Goal: Information Seeking & Learning: Learn about a topic

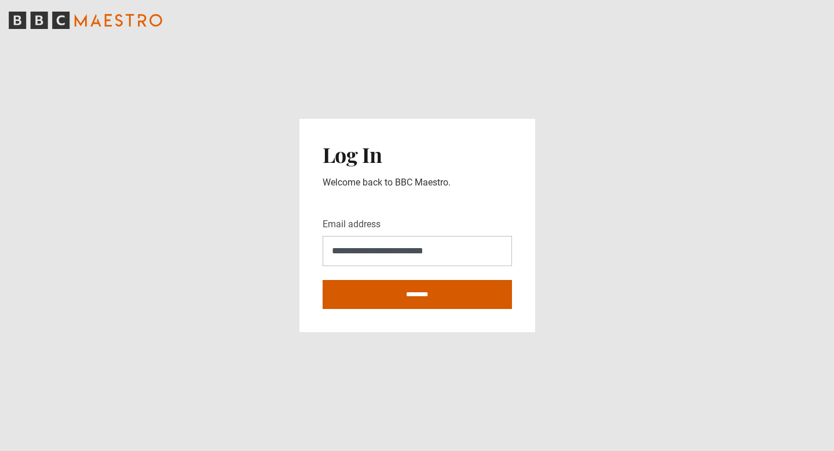
click at [401, 291] on input "********" at bounding box center [417, 294] width 189 height 29
type input "**********"
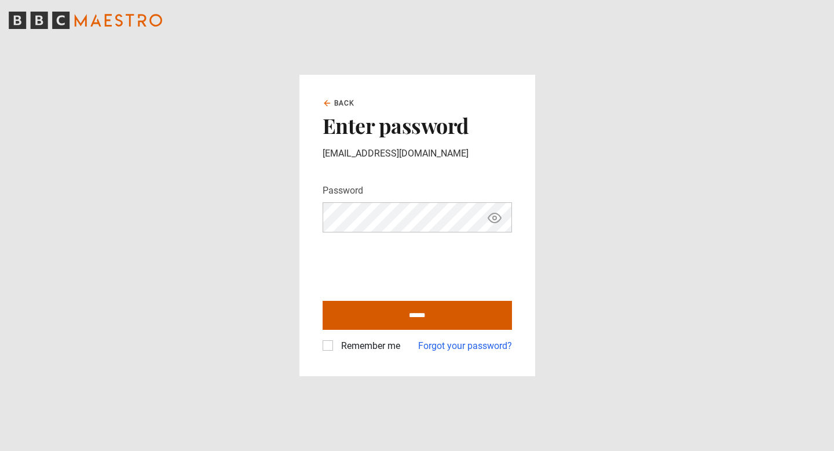
click at [412, 312] on input "******" at bounding box center [417, 315] width 189 height 29
type input "**********"
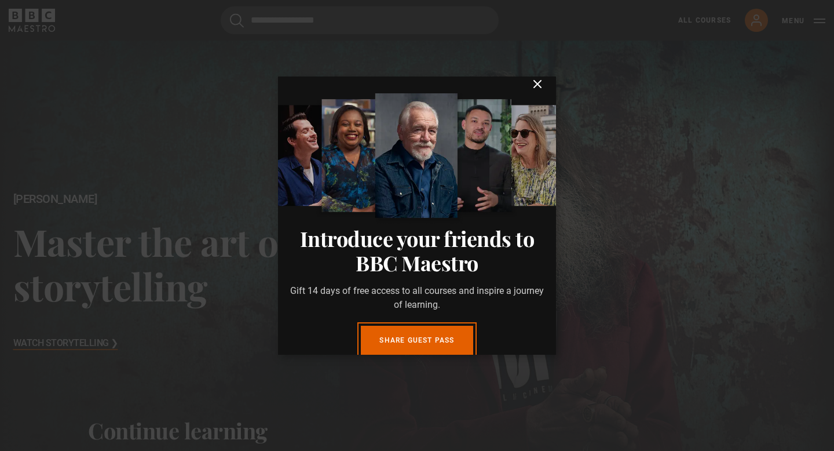
click at [538, 87] on icon "submit" at bounding box center [537, 84] width 7 height 7
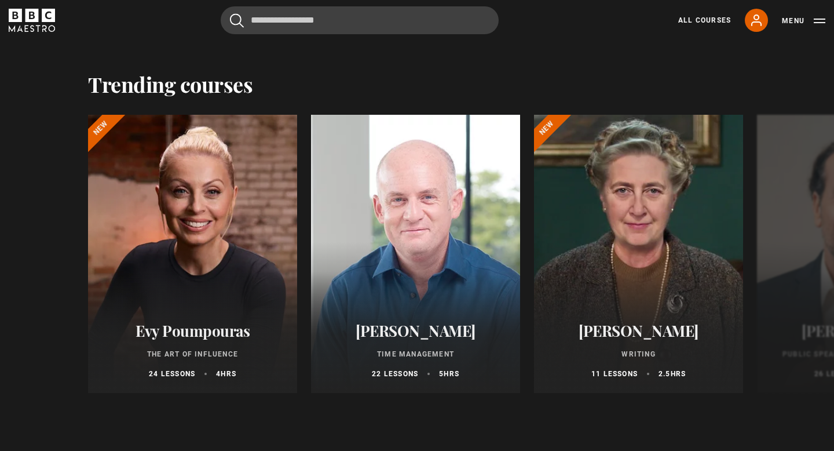
scroll to position [1028, 0]
click at [795, 262] on button "Next" at bounding box center [798, 255] width 29 height 29
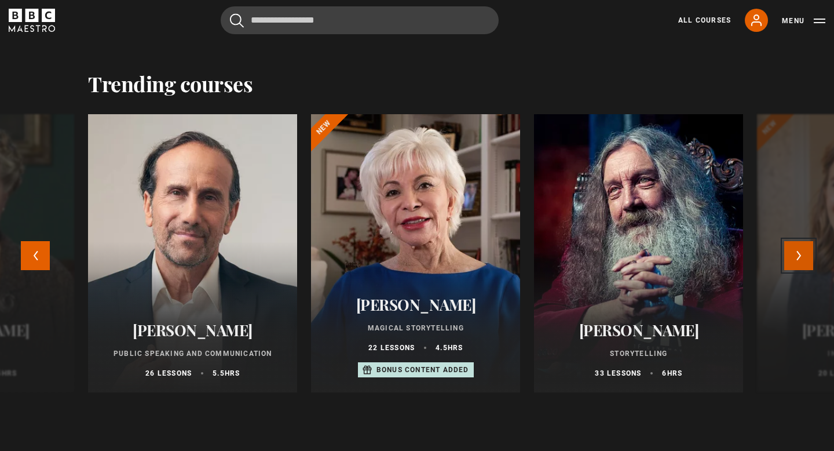
click at [795, 261] on button "Next" at bounding box center [798, 255] width 29 height 29
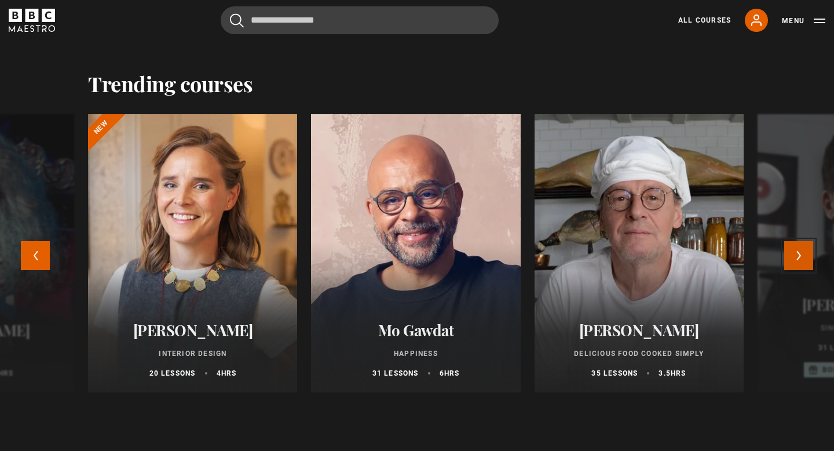
click at [795, 261] on button "Next" at bounding box center [798, 255] width 29 height 29
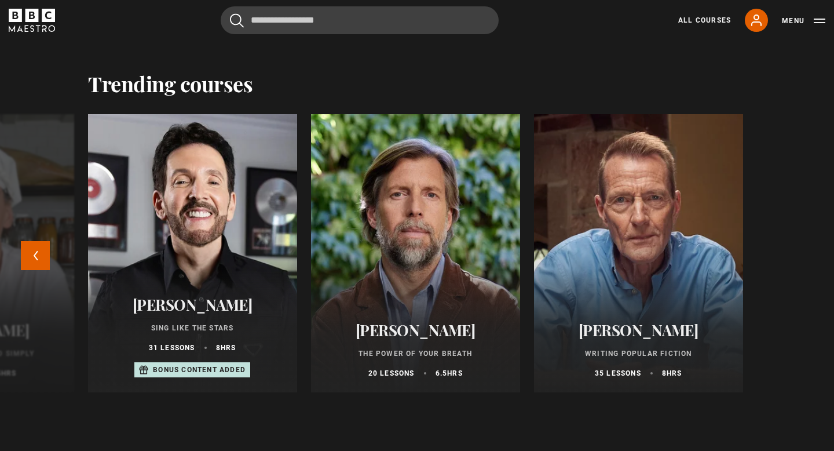
click at [795, 261] on div "Evy Poumpouras The Art of Influence 24 lessons 4 hrs New Oliver Burkeman Time M…" at bounding box center [417, 262] width 834 height 297
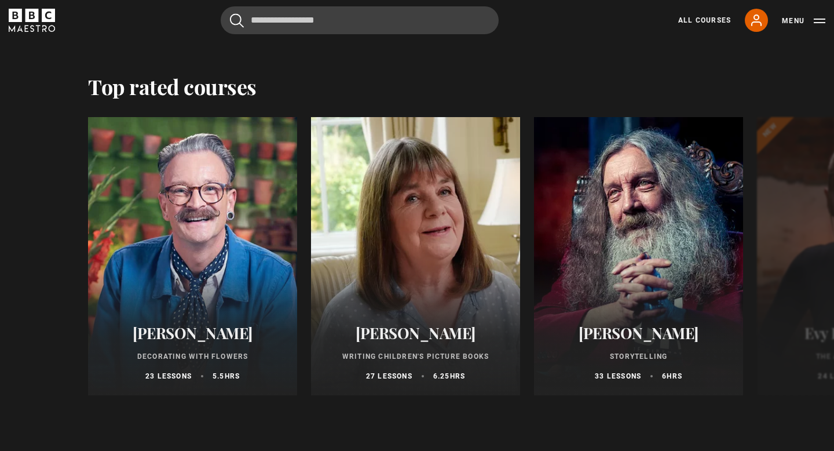
scroll to position [1860, 0]
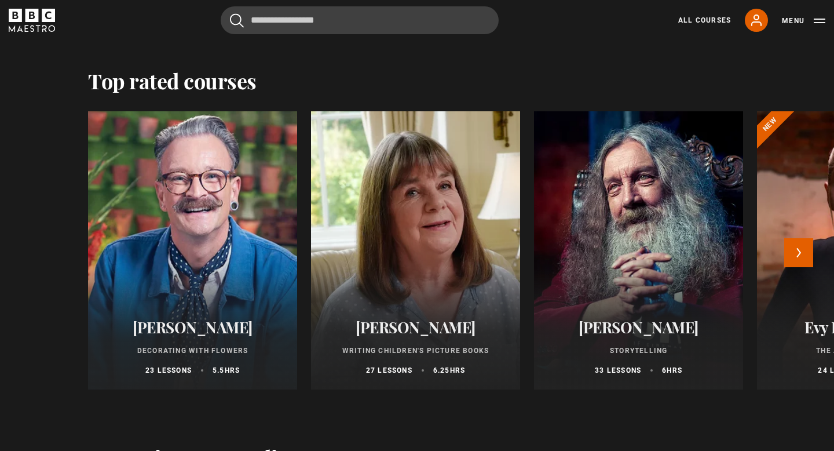
click at [191, 266] on div at bounding box center [193, 250] width 230 height 306
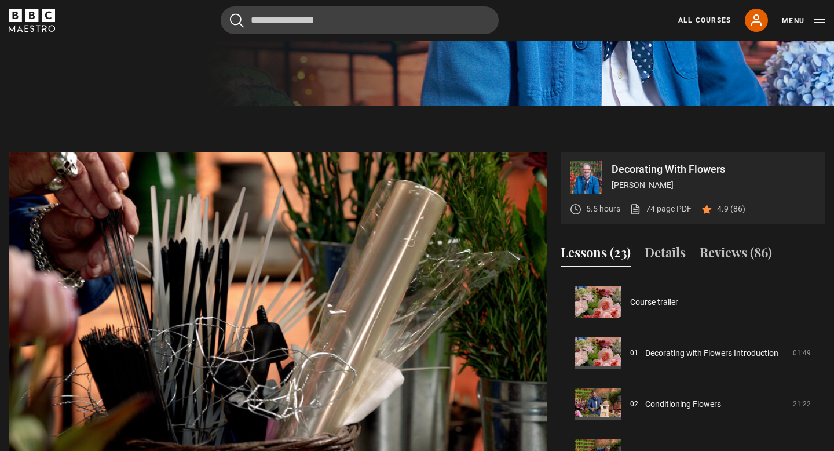
scroll to position [375, 0]
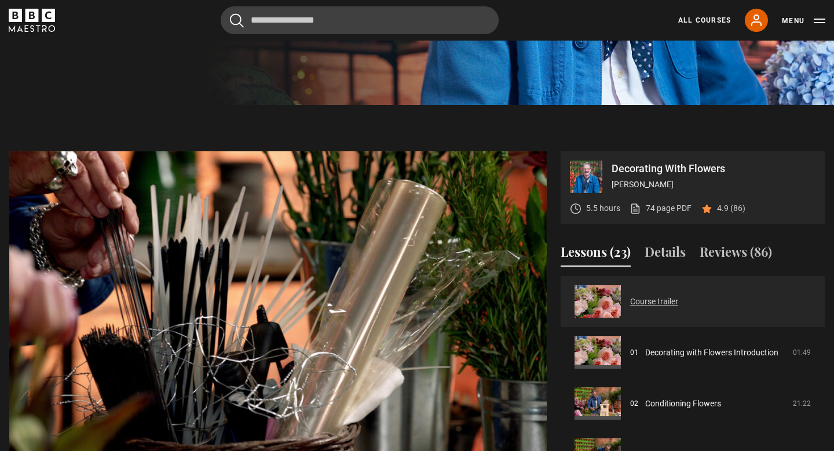
click at [666, 295] on link "Course trailer" at bounding box center [654, 301] width 48 height 12
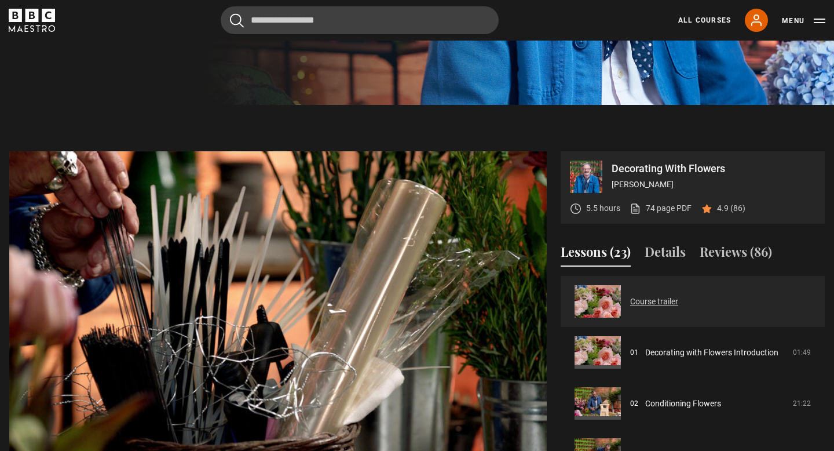
click at [666, 295] on link "Course trailer" at bounding box center [654, 301] width 48 height 12
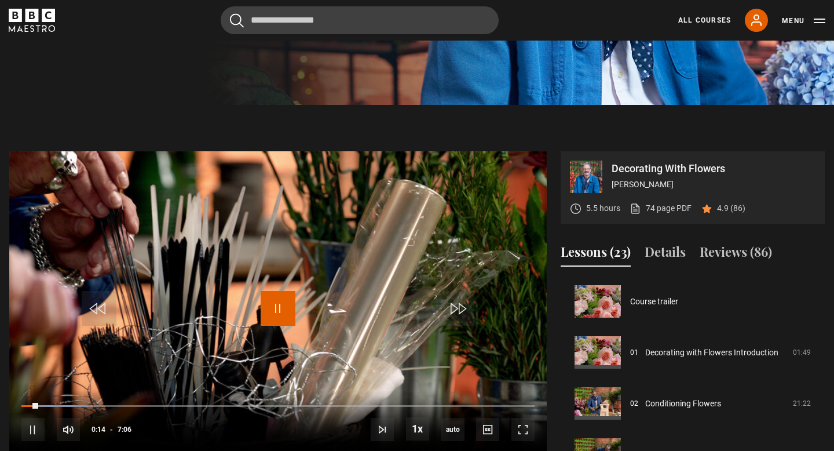
click at [279, 295] on span "Video Player" at bounding box center [278, 308] width 35 height 35
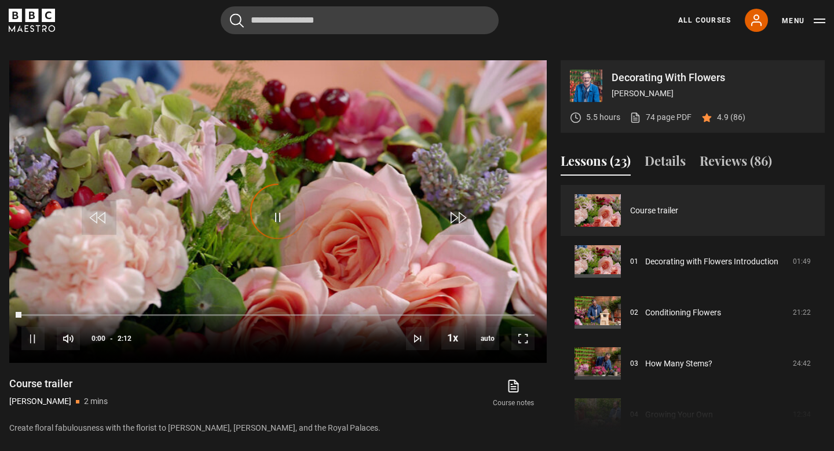
scroll to position [466, 0]
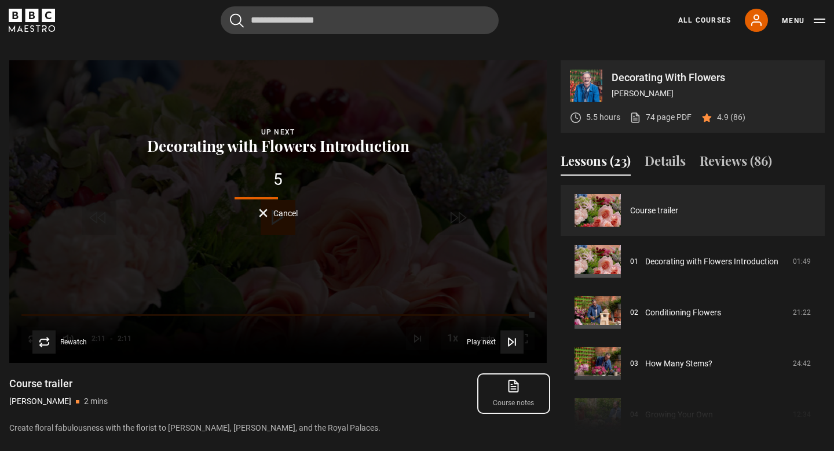
click at [512, 380] on icon at bounding box center [513, 386] width 9 height 12
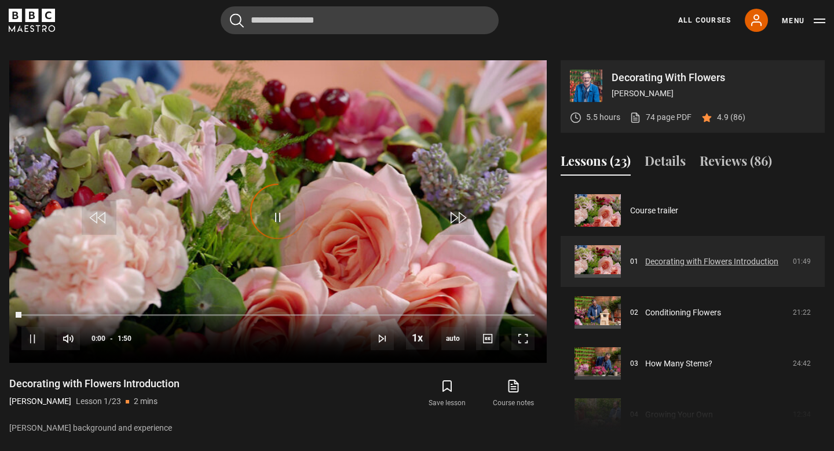
click at [645, 256] on link "Decorating with Flowers Introduction" at bounding box center [711, 262] width 133 height 12
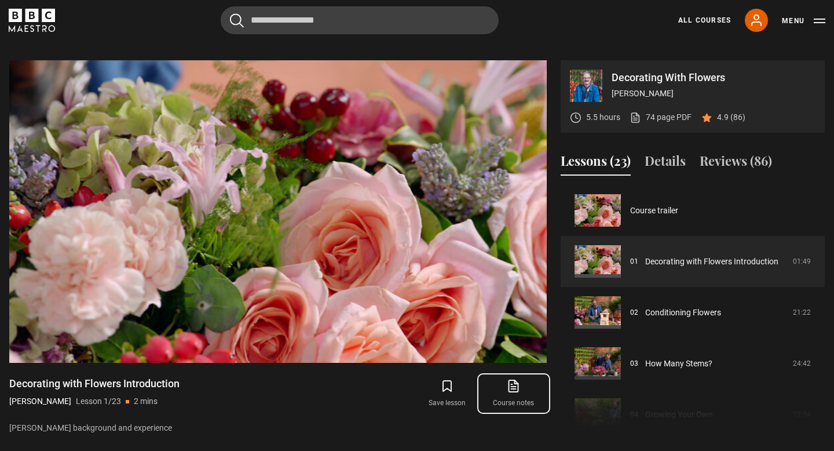
click at [514, 382] on link "Course notes opens in new tab" at bounding box center [514, 394] width 66 height 34
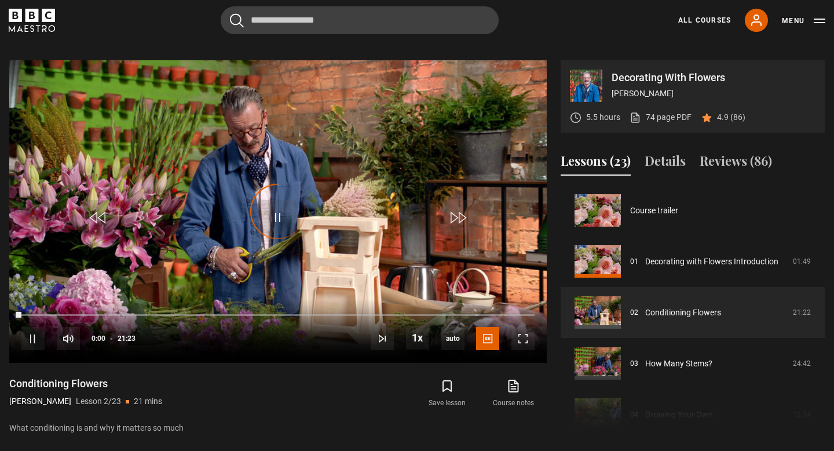
scroll to position [51, 0]
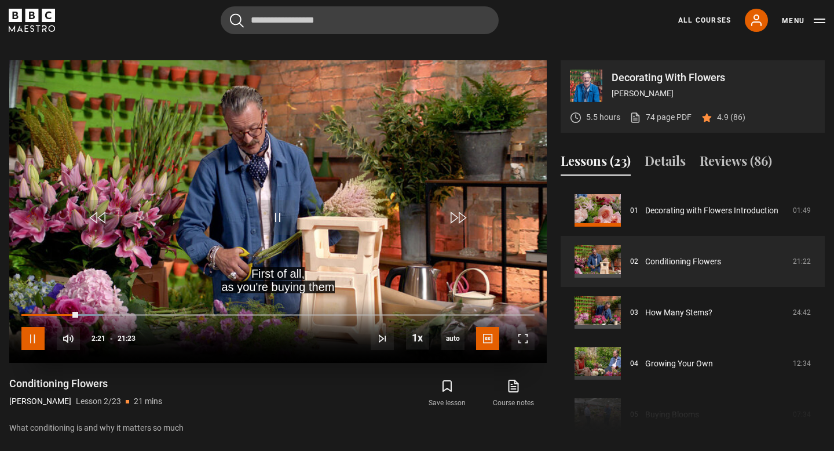
click at [35, 329] on span "Video Player" at bounding box center [32, 338] width 23 height 23
